Goal: Find specific page/section: Find specific page/section

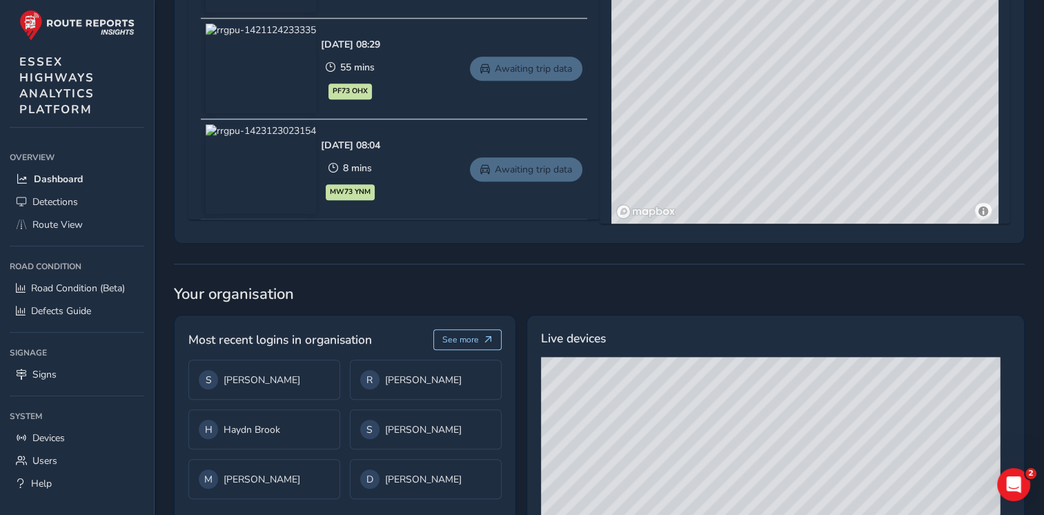
scroll to position [953, 0]
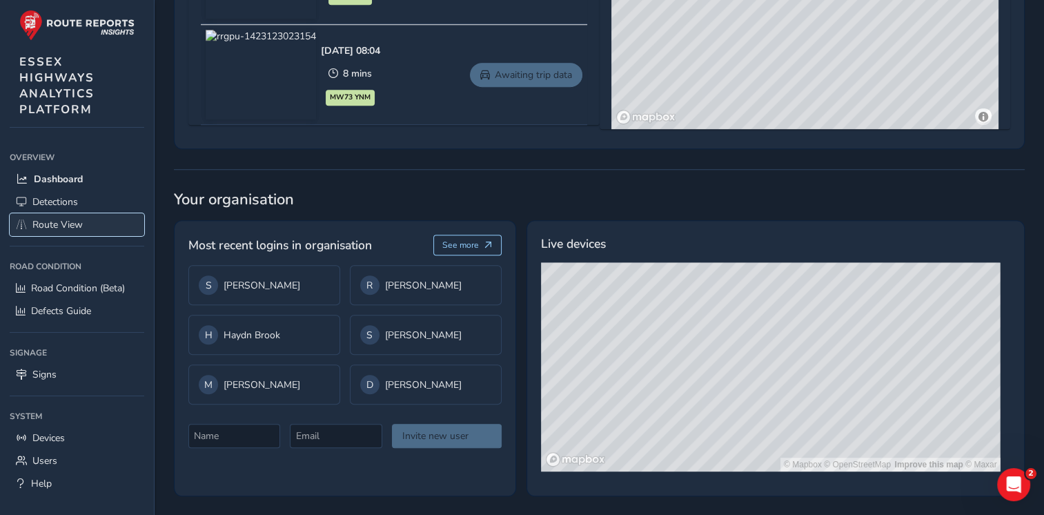
click at [57, 222] on span "Route View" at bounding box center [57, 224] width 50 height 13
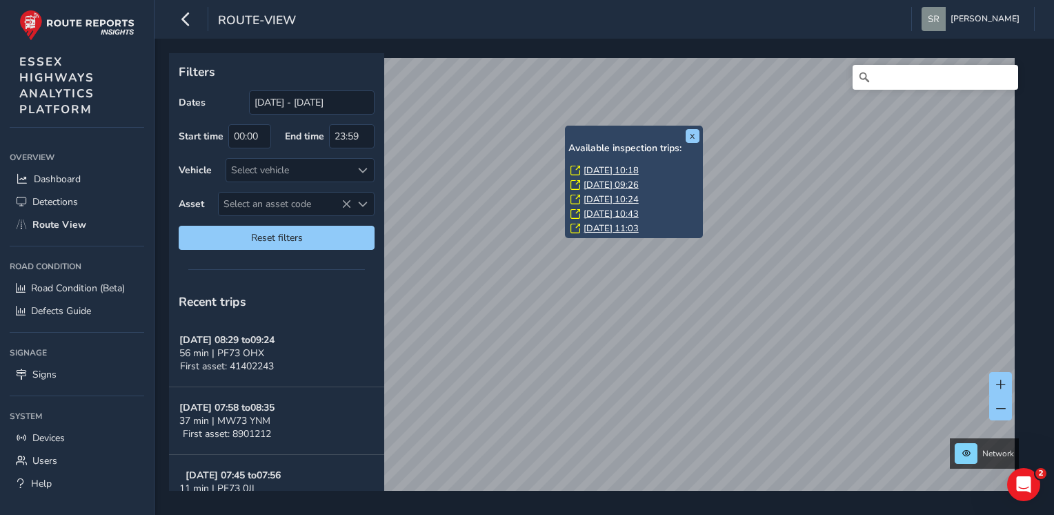
click at [597, 226] on link "[DATE] 11:03" at bounding box center [611, 228] width 55 height 12
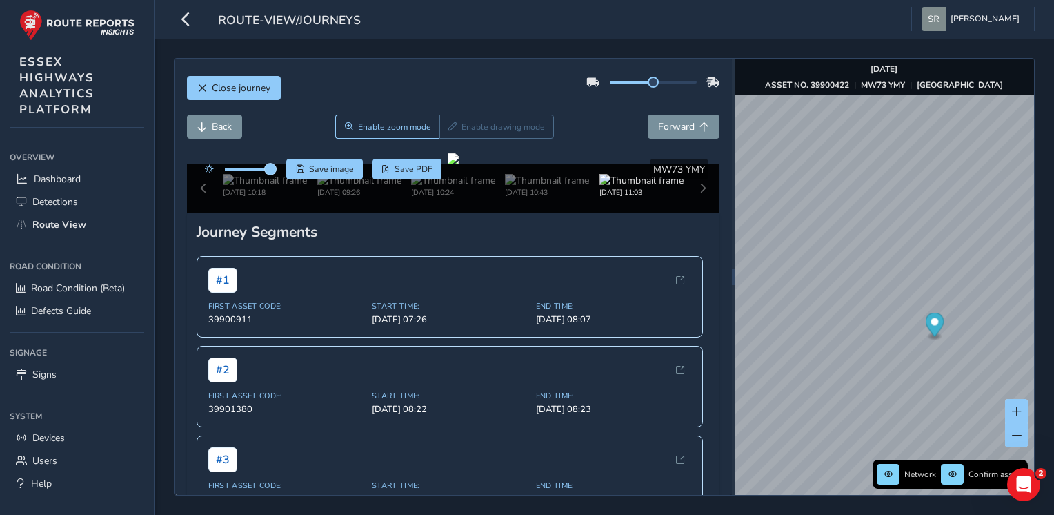
drag, startPoint x: 254, startPoint y: 170, endPoint x: 272, endPoint y: 166, distance: 18.3
click at [272, 166] on span at bounding box center [270, 168] width 11 height 11
click at [180, 23] on icon "button" at bounding box center [186, 19] width 14 height 24
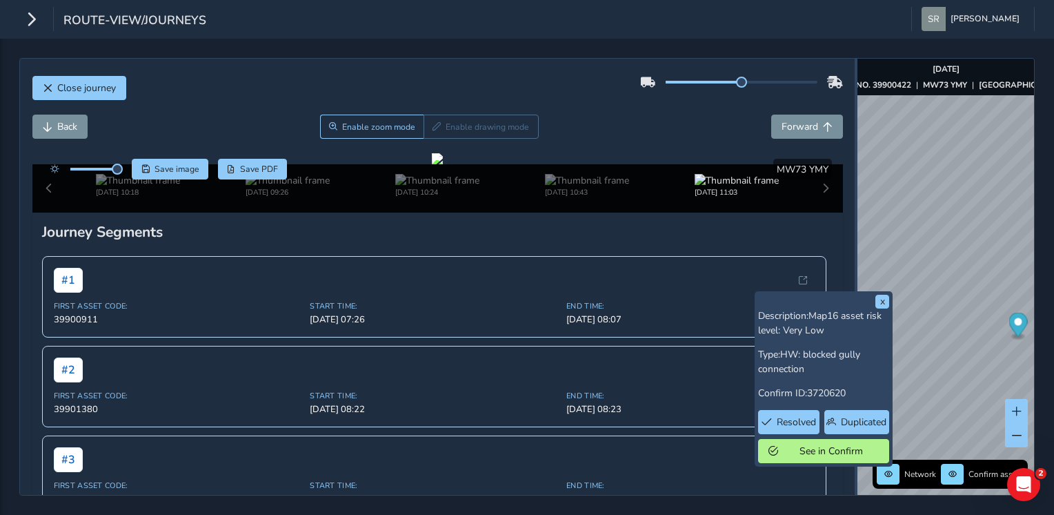
drag, startPoint x: 678, startPoint y: 286, endPoint x: 927, endPoint y: 266, distance: 249.8
click at [927, 266] on div "Close journey Back Enable zoom mode Enable drawing mode Forward Click and Drag …" at bounding box center [526, 276] width 1015 height 437
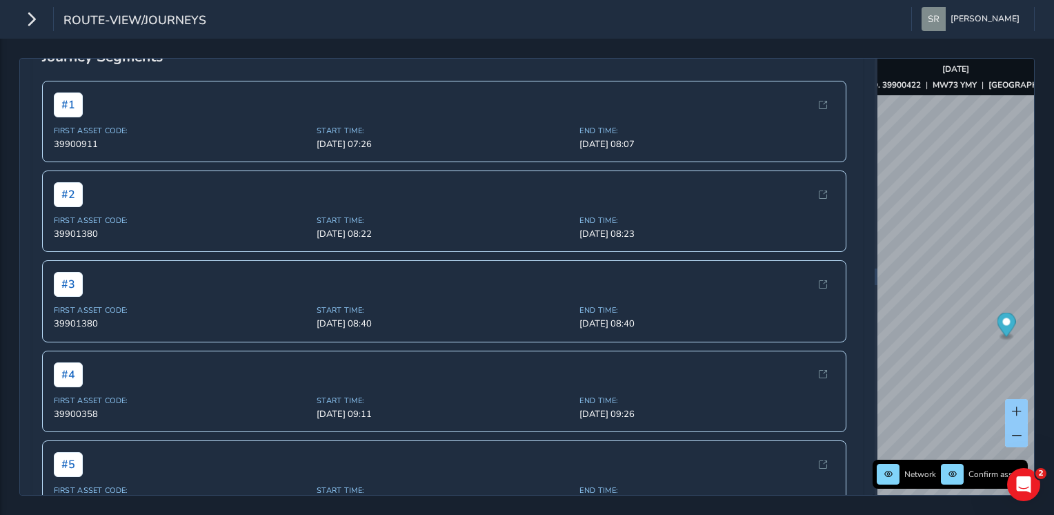
scroll to position [130, 0]
